Goal: Navigation & Orientation: Find specific page/section

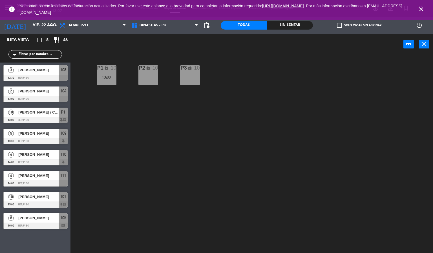
click at [417, 10] on span "close" at bounding box center [421, 9] width 15 height 15
click at [420, 7] on icon "close" at bounding box center [421, 9] width 7 height 7
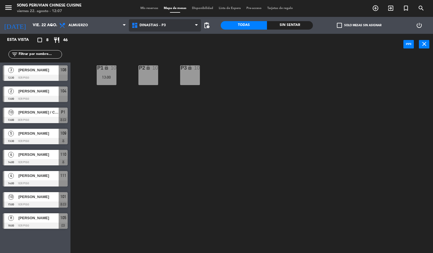
click at [158, 25] on span "DINASTIAS - P3" at bounding box center [153, 25] width 26 height 4
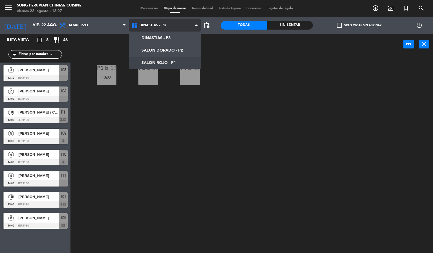
click at [176, 59] on ng-component "menu Song Peruvian Chinese Cuisine [DATE] 22. agosto - 12:07 Mis reservas Mapa …" at bounding box center [216, 126] width 433 height 253
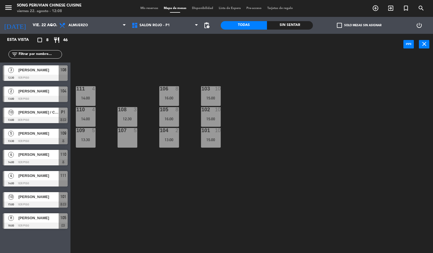
click at [42, 202] on div at bounding box center [35, 205] width 65 height 6
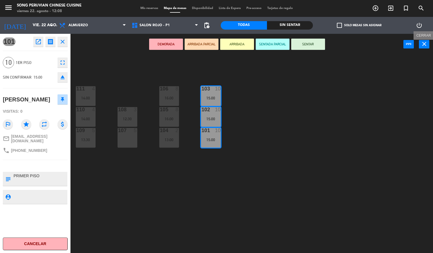
click at [419, 45] on button "close" at bounding box center [424, 44] width 10 height 8
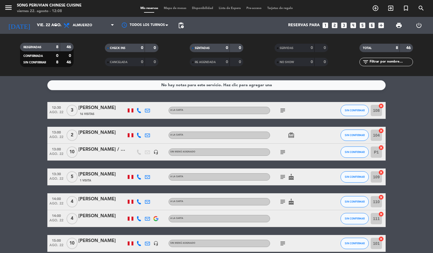
click at [178, 7] on span "Mapa de mesas" at bounding box center [175, 8] width 28 height 3
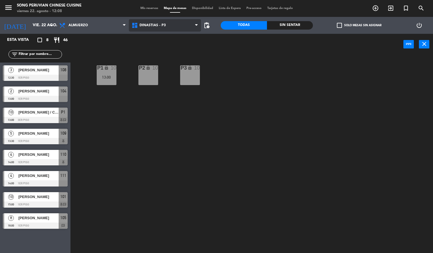
click at [168, 24] on span "DINASTIAS - P3" at bounding box center [165, 25] width 72 height 12
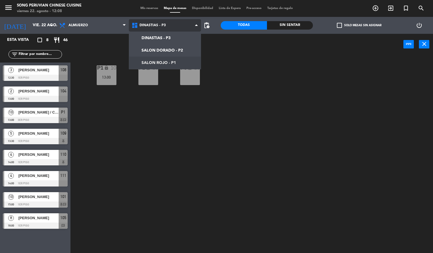
click at [172, 60] on ng-component "menu Song Peruvian Chinese Cuisine [DATE] 22. agosto - 12:08 Mis reservas Mapa …" at bounding box center [216, 126] width 433 height 253
